Goal: Use online tool/utility: Utilize a website feature to perform a specific function

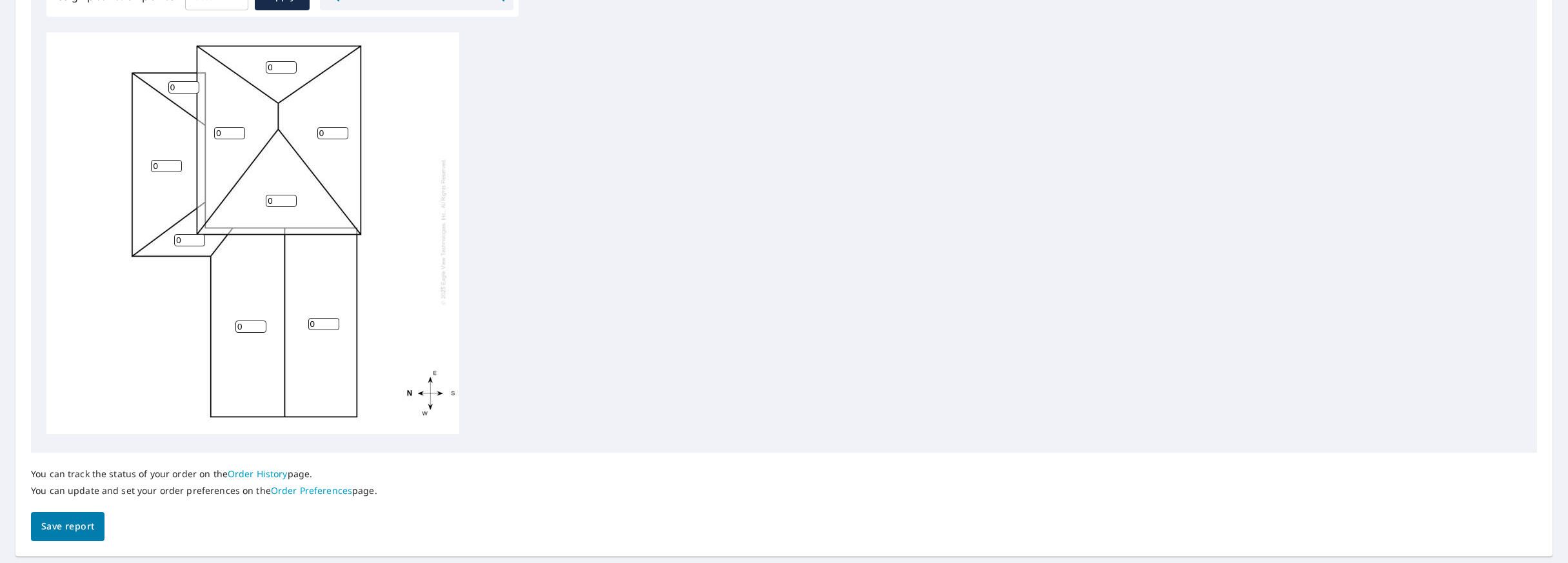
scroll to position [423, 0]
type input "1"
click at [258, 323] on input "1" at bounding box center [251, 324] width 31 height 12
type input "4"
click at [321, 321] on input "0" at bounding box center [324, 322] width 31 height 12
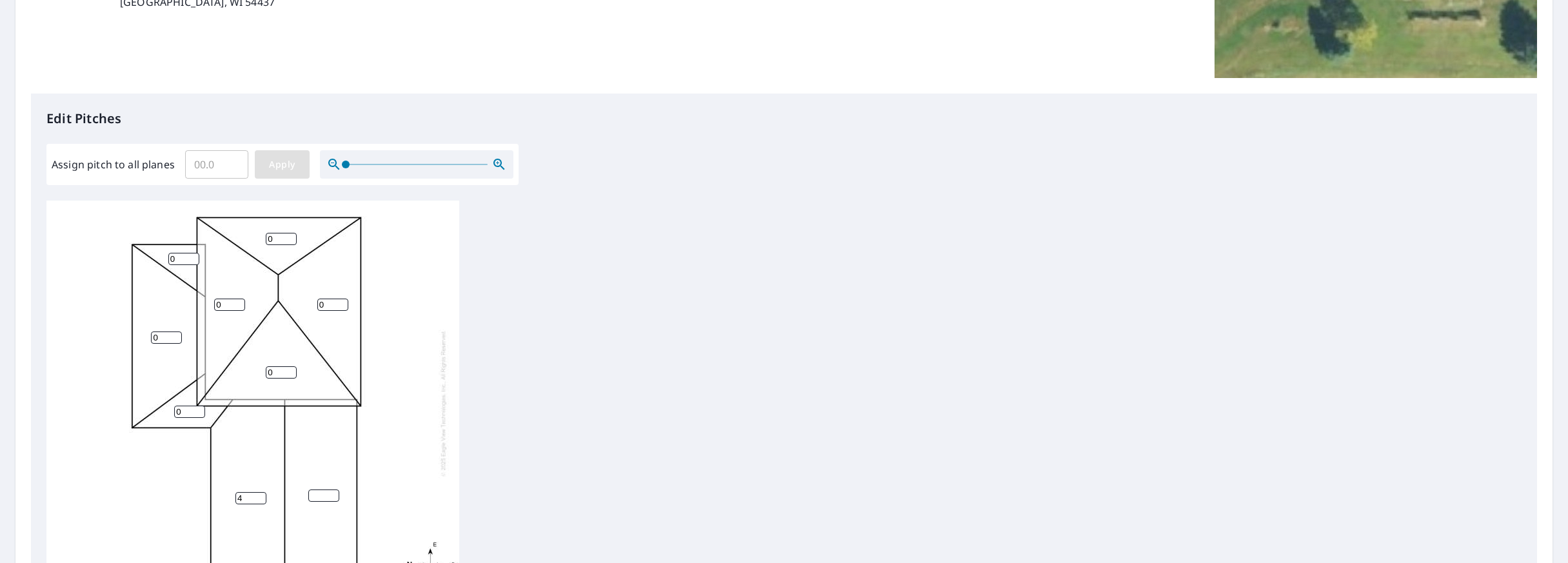
scroll to position [252, 0]
click at [218, 166] on input "Assign pitch to all planes" at bounding box center [217, 165] width 63 height 36
type input "4"
click at [287, 174] on button "Apply" at bounding box center [282, 165] width 55 height 28
type input "4"
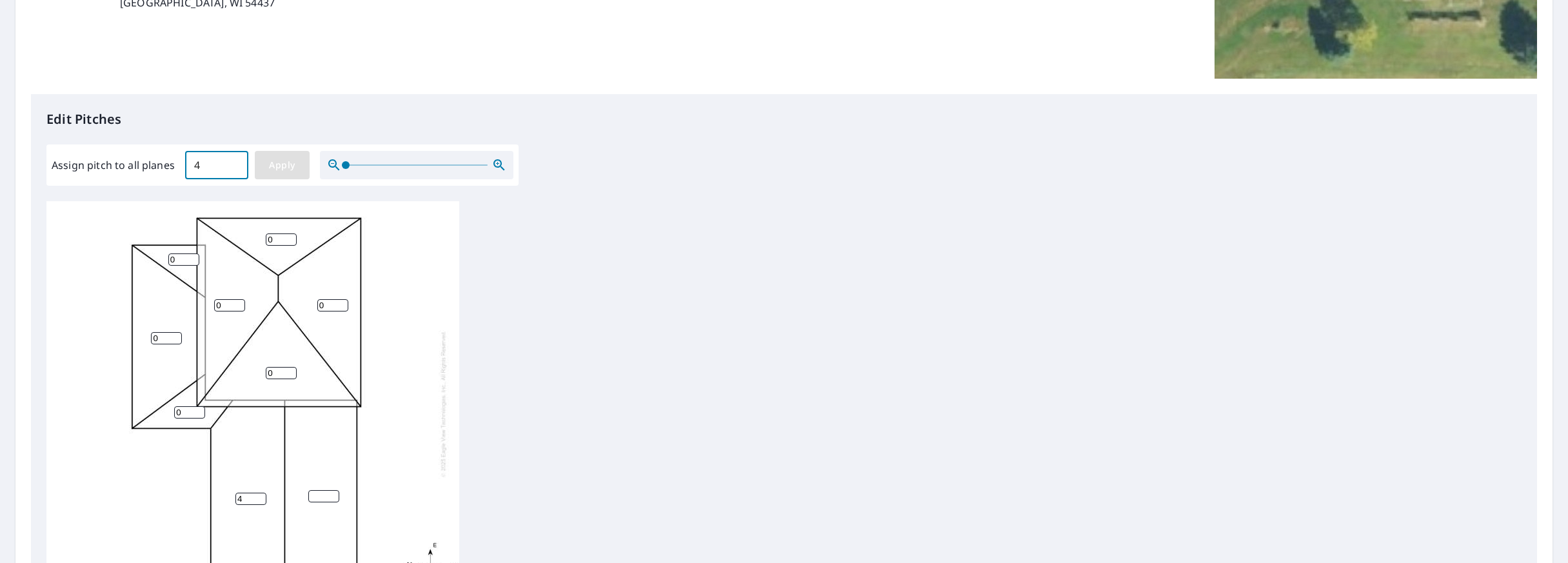
type input "4"
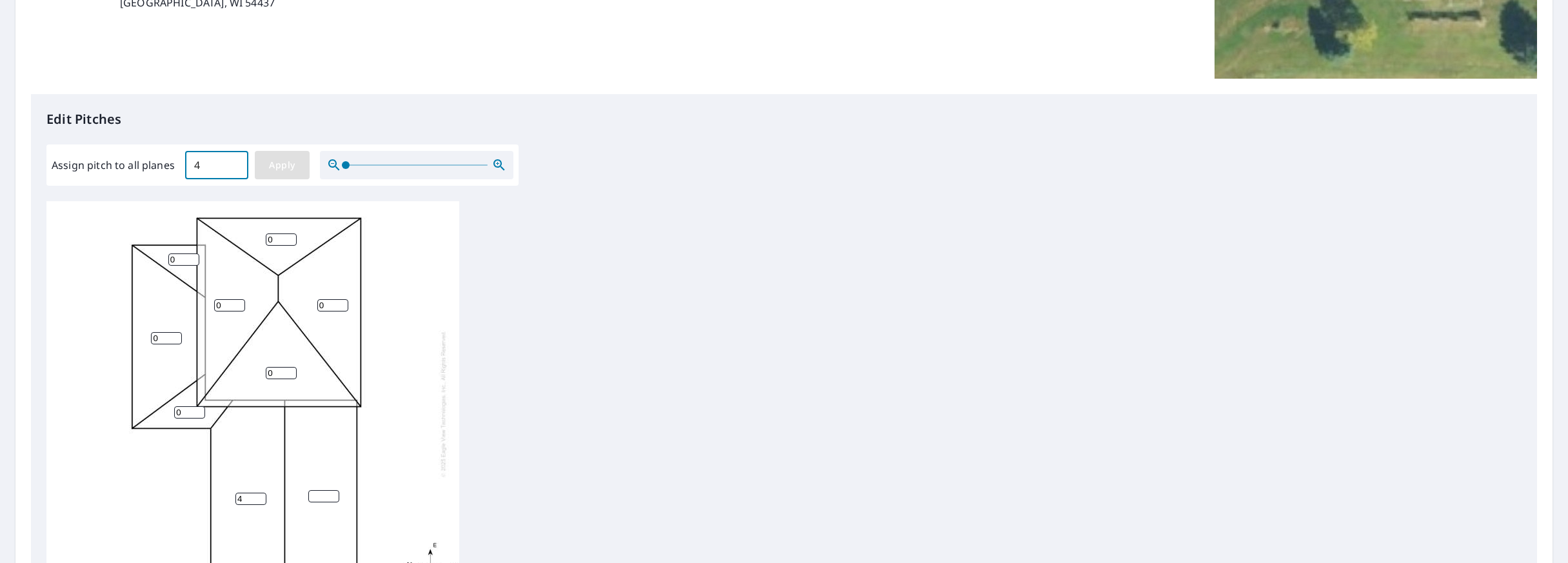
type input "4"
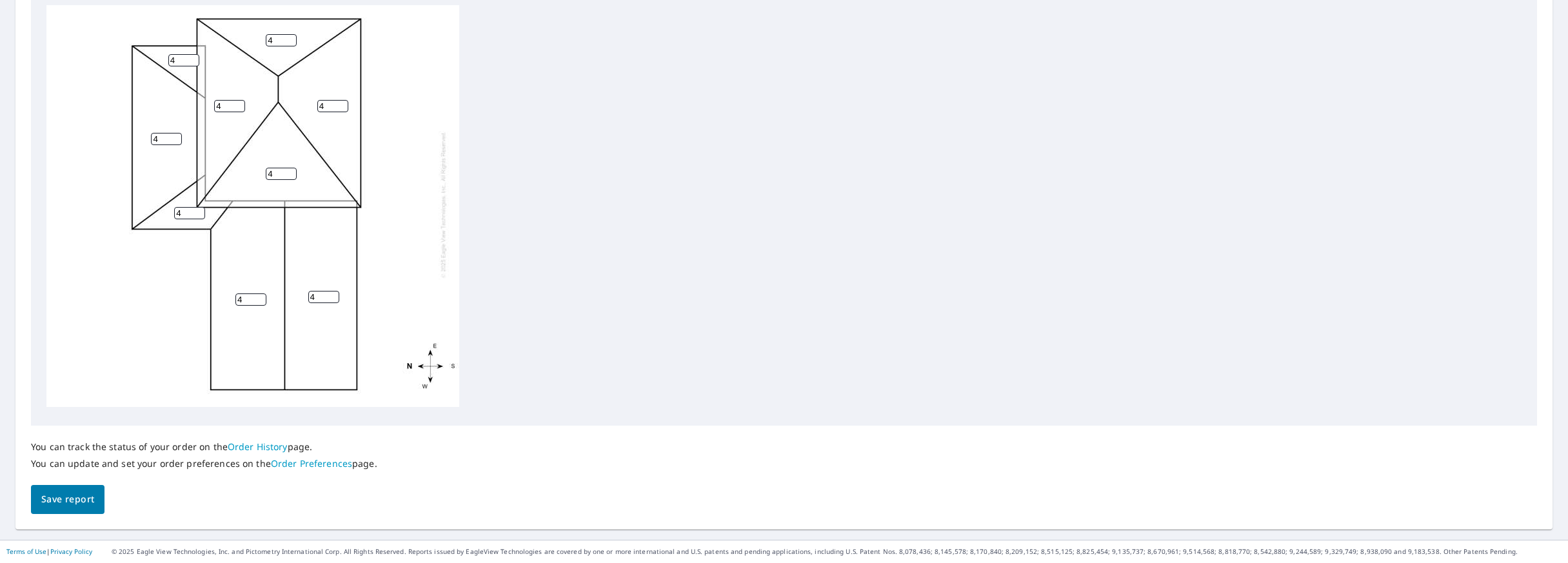
scroll to position [448, 0]
click at [88, 503] on span "Save report" at bounding box center [67, 500] width 53 height 16
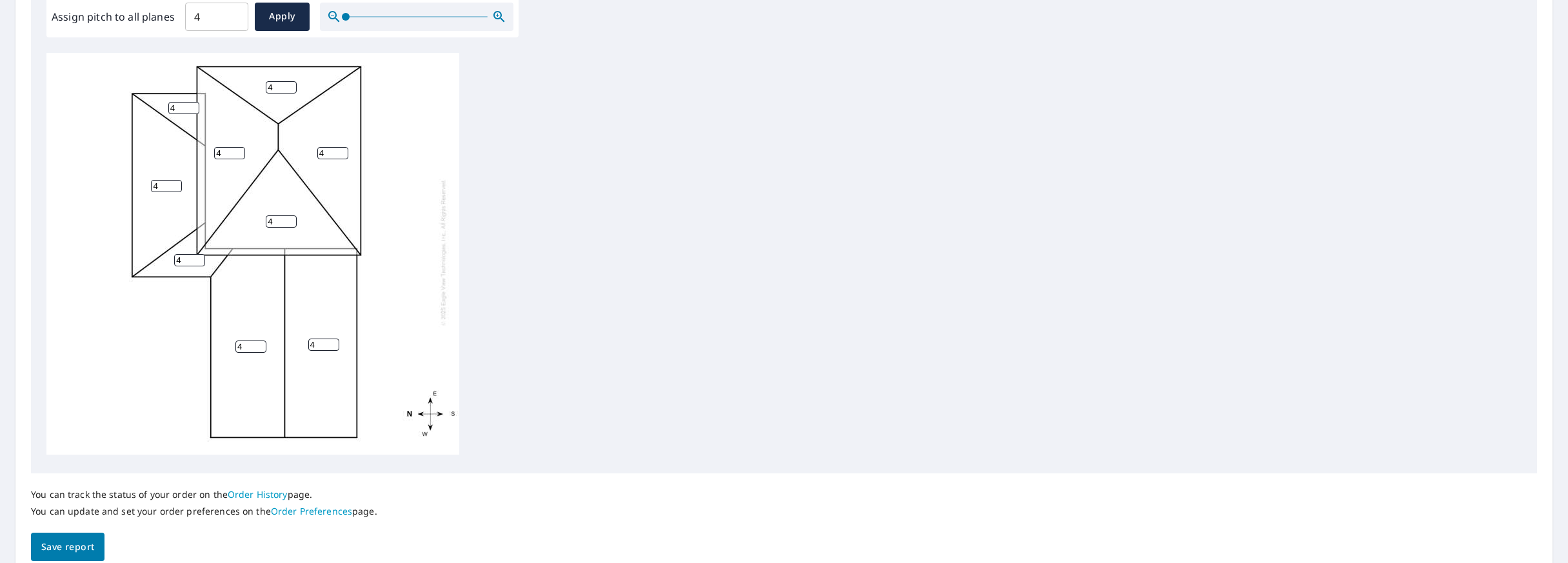
scroll to position [0, 0]
